Goal: Transaction & Acquisition: Purchase product/service

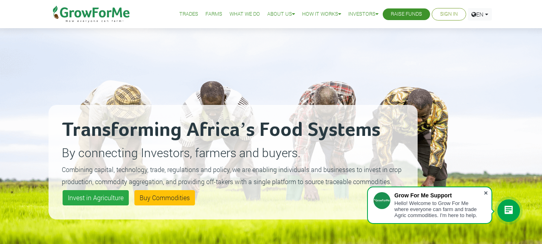
click at [487, 193] on span at bounding box center [486, 193] width 8 height 8
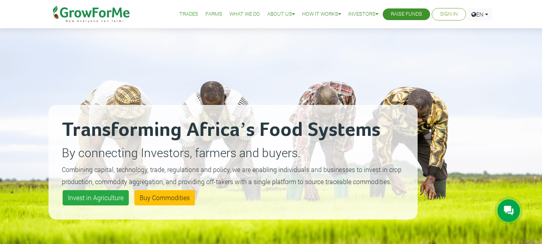
scroll to position [27, 0]
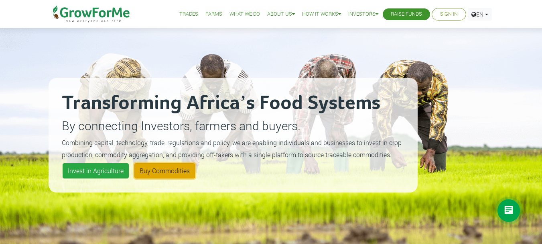
click at [163, 166] on link "Buy Commodities" at bounding box center [164, 170] width 61 height 15
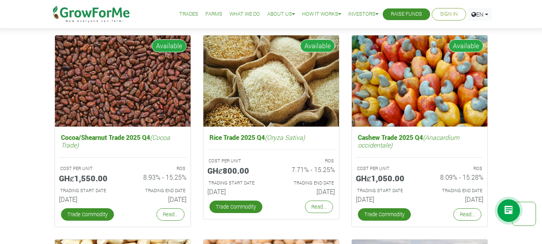
scroll to position [1095, 0]
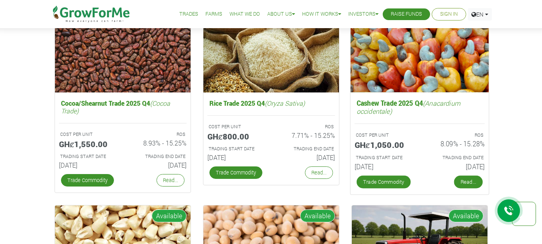
click at [468, 179] on link "Read..." at bounding box center [468, 181] width 28 height 13
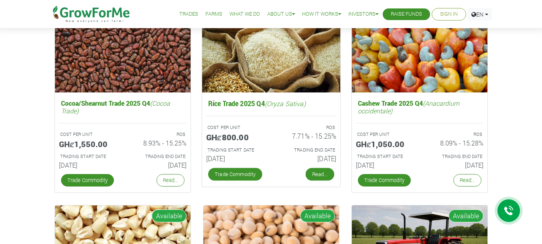
click at [315, 175] on link "Read..." at bounding box center [319, 174] width 28 height 13
